Goal: Task Accomplishment & Management: Complete application form

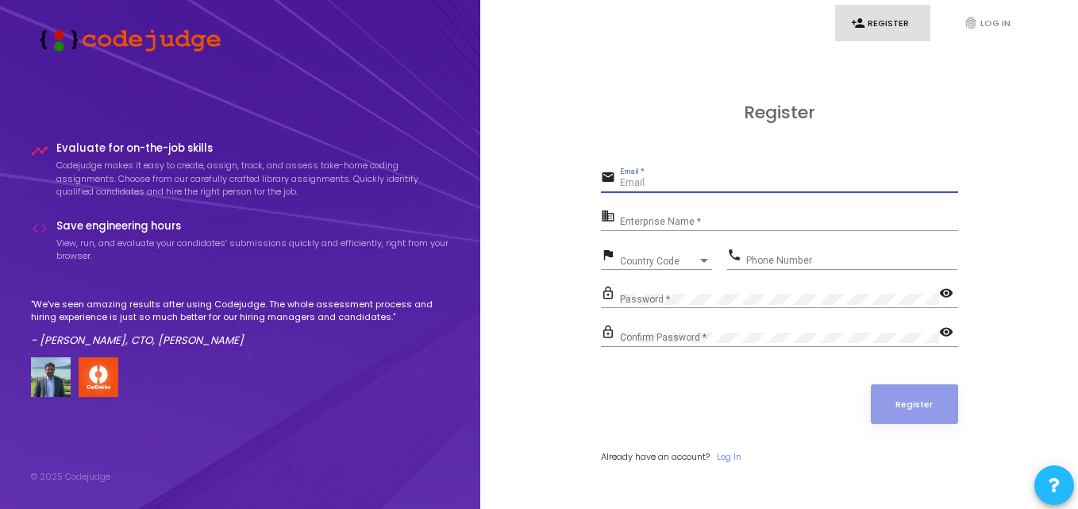
click at [666, 187] on input "Email *" at bounding box center [789, 183] width 338 height 11
type input "[EMAIL_ADDRESS][DOMAIN_NAME]"
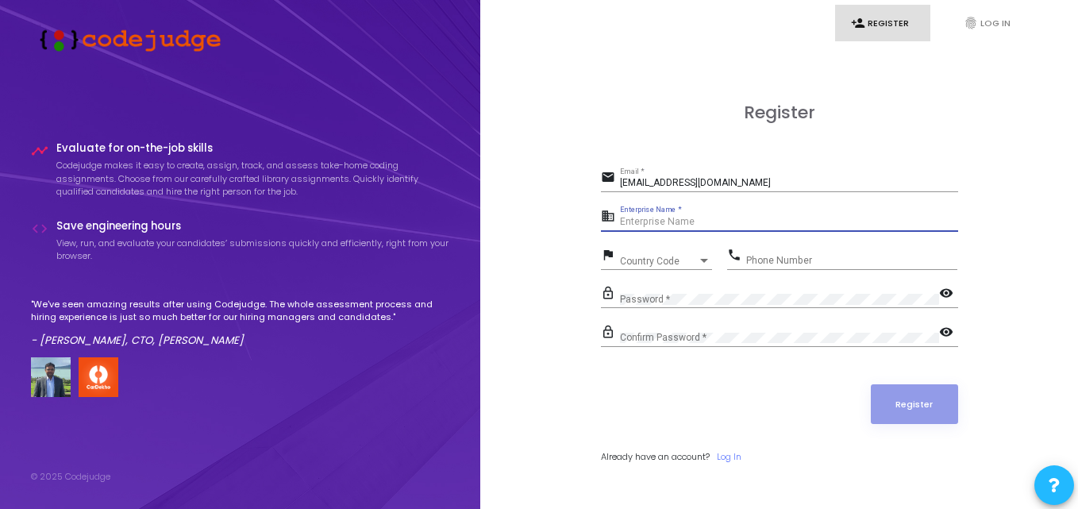
click at [685, 222] on input "Enterprise Name *" at bounding box center [789, 222] width 338 height 11
type input "[PERSON_NAME][GEOGRAPHIC_DATA]"
click at [642, 253] on div "Country Code Country Code" at bounding box center [666, 257] width 92 height 25
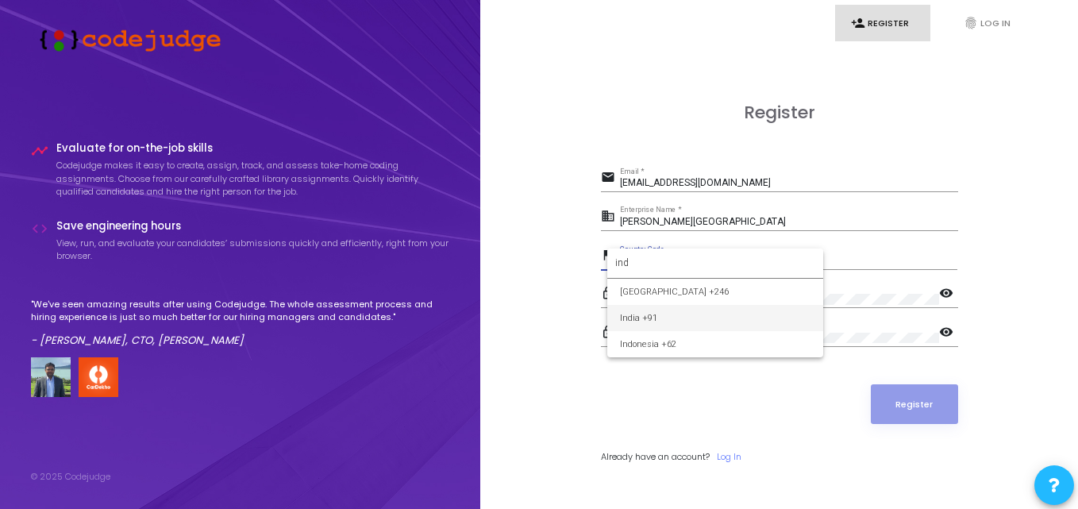
type input "ind"
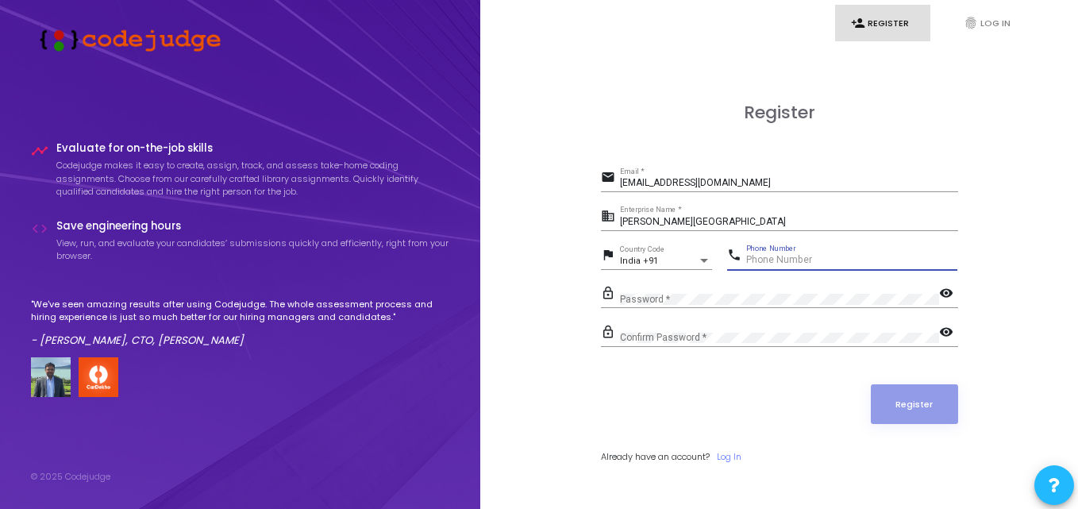
click at [831, 259] on input "Phone Number" at bounding box center [851, 260] width 211 height 11
type input "7988701957"
click at [944, 299] on mat-icon "visibility" at bounding box center [948, 294] width 19 height 19
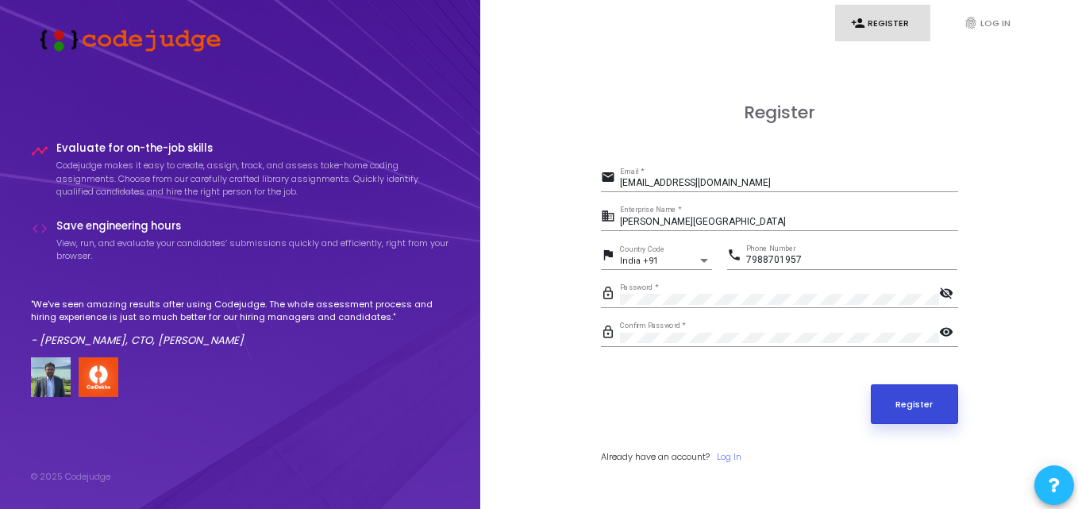
click at [930, 391] on button "Register" at bounding box center [914, 404] width 87 height 40
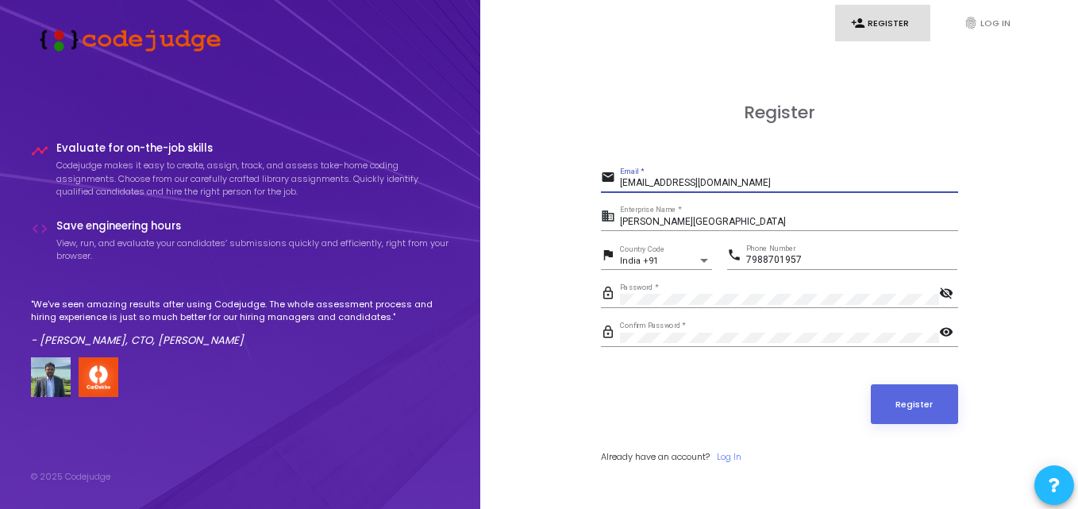
drag, startPoint x: 757, startPoint y: 183, endPoint x: 526, endPoint y: 191, distance: 231.1
click at [526, 191] on div "Register email [EMAIL_ADDRESS][DOMAIN_NAME] Email * business [PERSON_NAME][GEOG…" at bounding box center [779, 300] width 563 height 509
type input "[EMAIL_ADDRESS][PERSON_NAME][DOMAIN_NAME]"
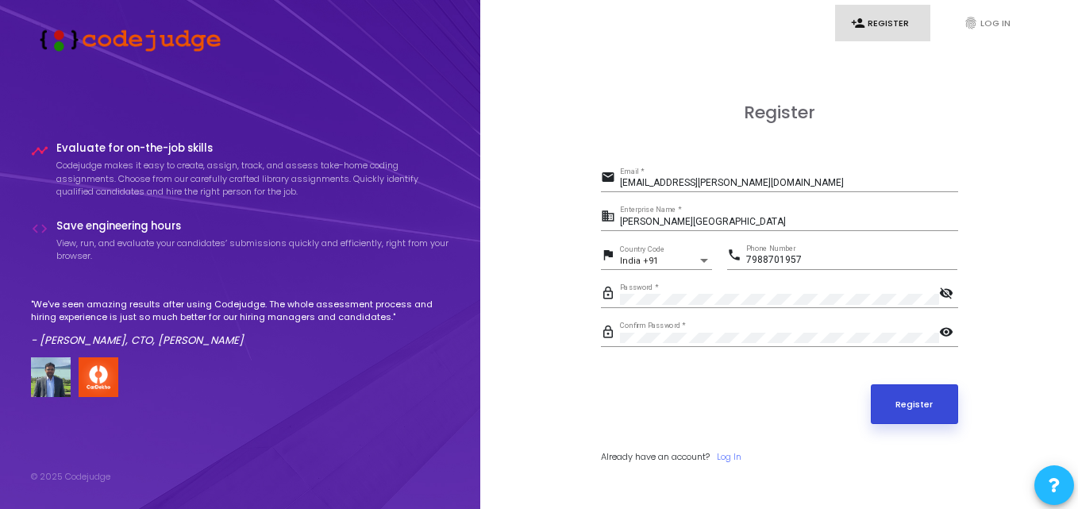
click at [922, 406] on button "Register" at bounding box center [914, 404] width 87 height 40
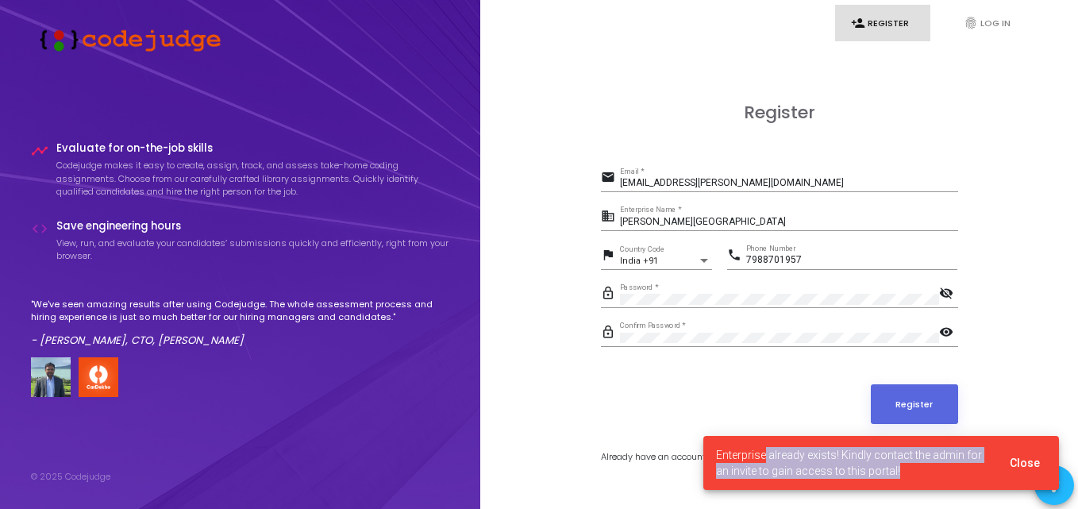
drag, startPoint x: 764, startPoint y: 441, endPoint x: 949, endPoint y: 471, distance: 187.5
click at [949, 471] on cj-snackbar "Enterprise already exists! Kindly contact the admin for an invite to gain acces…" at bounding box center [881, 463] width 356 height 54
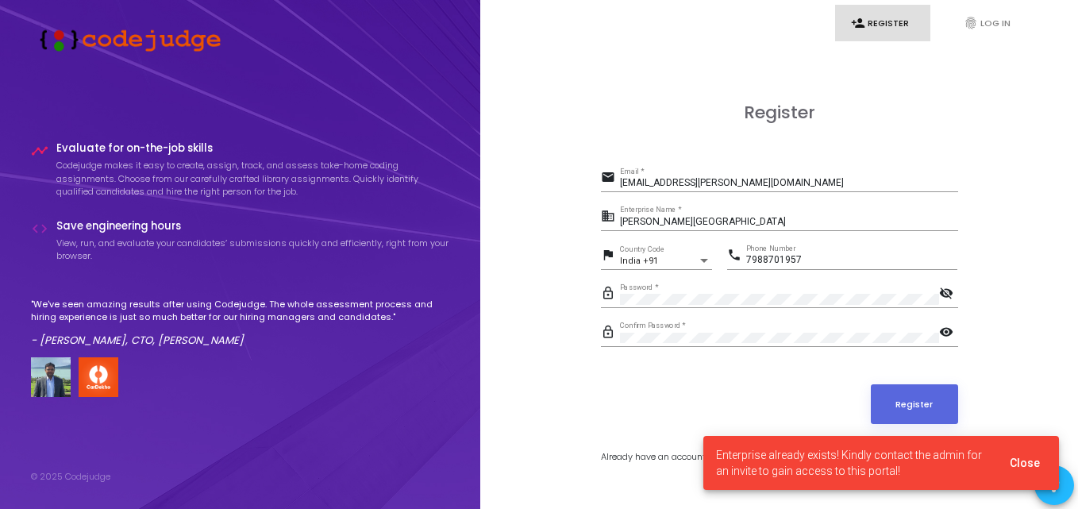
click at [999, 293] on div "Register email [EMAIL_ADDRESS][PERSON_NAME][DOMAIN_NAME] Email * business [PERS…" at bounding box center [779, 300] width 563 height 509
